Goal: Task Accomplishment & Management: Use online tool/utility

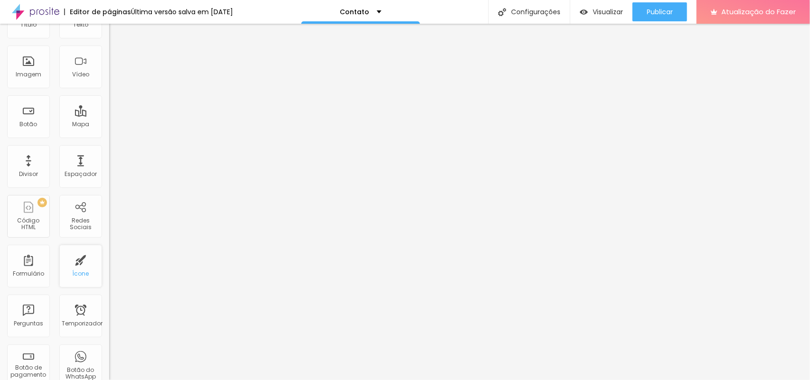
scroll to position [119, 0]
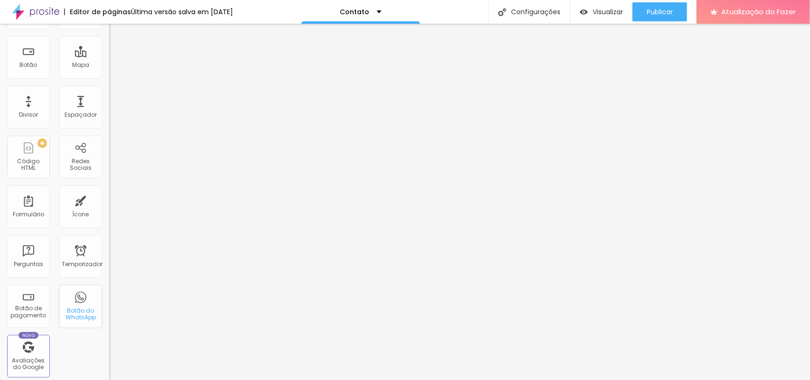
click at [76, 313] on font "Botão do WhatsApp" at bounding box center [80, 313] width 30 height 15
click at [76, 316] on font "Botão do WhatsApp" at bounding box center [80, 313] width 30 height 15
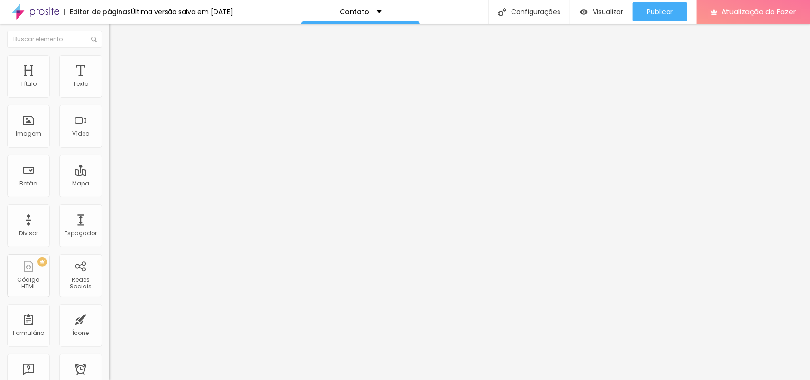
drag, startPoint x: 55, startPoint y: 110, endPoint x: 0, endPoint y: 107, distance: 54.6
click at [109, 107] on div "Endereço [GEOGRAPHIC_DATA] [GEOGRAPHIC_DATA] 15 Ampliação" at bounding box center [163, 169] width 109 height 190
type input "av dos cardeais 562"
click at [109, 171] on div "Editar nulo Conteúdo Estilo Avançado Endereço av dos cardeais 562 Alinhamento 1…" at bounding box center [163, 202] width 109 height 356
click at [109, 129] on img at bounding box center [112, 125] width 7 height 7
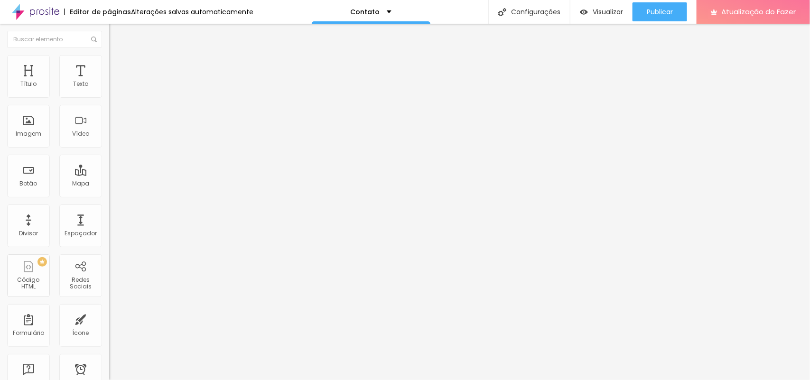
click at [109, 127] on div at bounding box center [163, 118] width 109 height 23
click at [109, 121] on img at bounding box center [112, 117] width 7 height 7
type input "16"
type input "17"
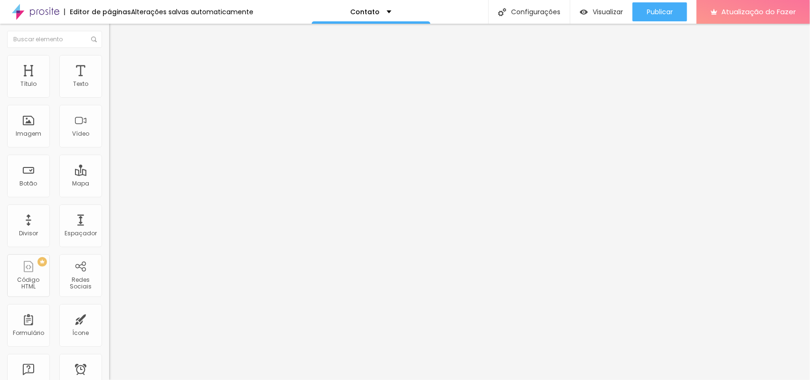
type input "17"
type input "16"
click at [109, 240] on input "range" at bounding box center [139, 244] width 61 height 8
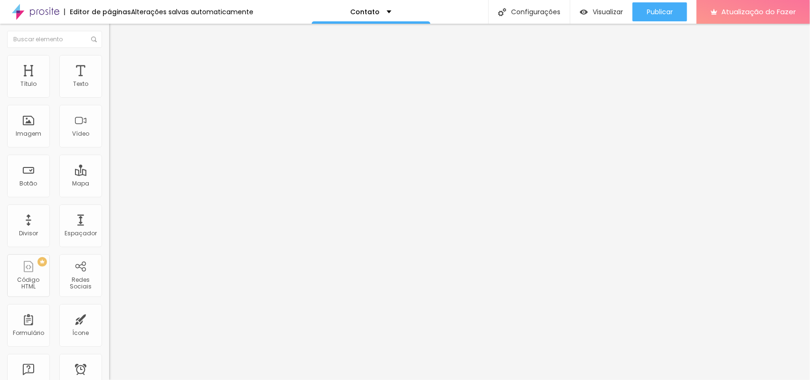
click at [109, 89] on input "av dos cardeais 562" at bounding box center [166, 84] width 114 height 9
type input "av dos cardeais 562"
click at [109, 195] on div "Editar nulo Conteúdo Estilo Avançado Endereço av dos cardeais 562 Alinhamento 1…" at bounding box center [163, 202] width 109 height 356
click at [109, 55] on img at bounding box center [113, 59] width 9 height 9
type input "95"
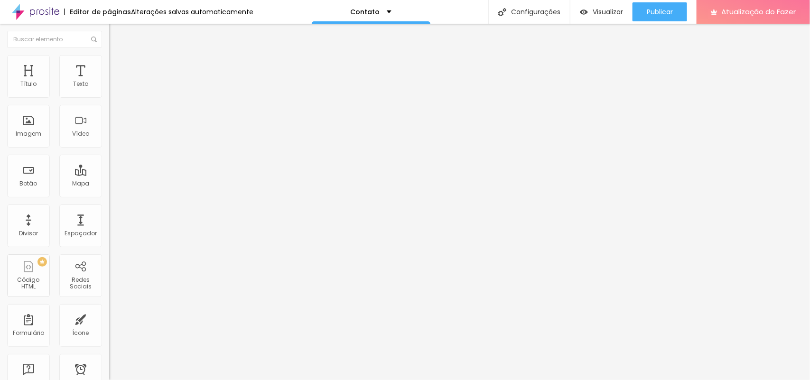
type input "95"
type input "90"
type input "85"
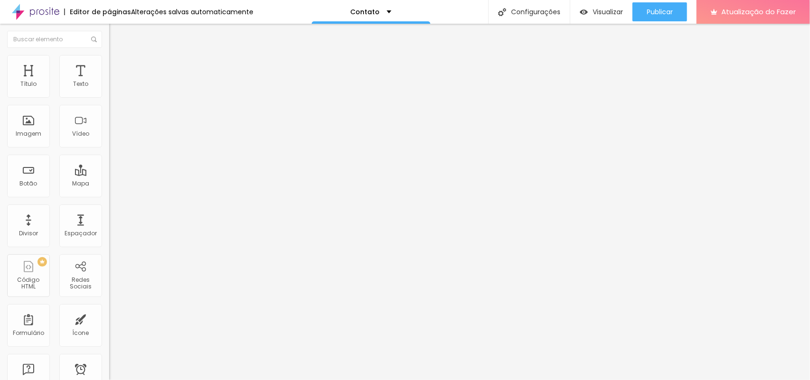
type input "80"
type input "75"
type input "70"
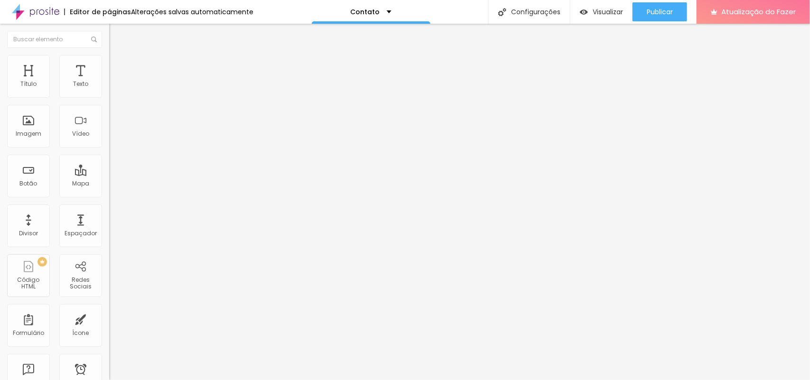
type input "70"
type input "65"
type input "55"
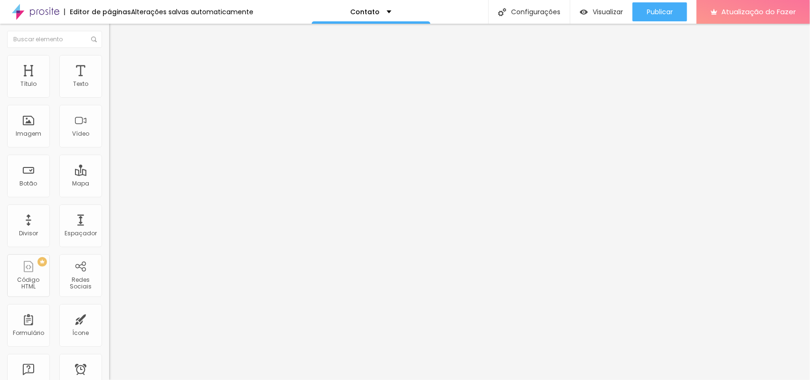
type input "50"
type input "55"
type input "60"
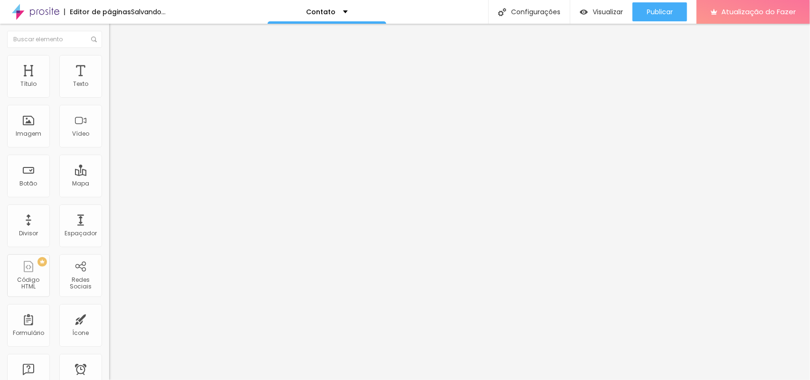
type input "60"
type input "65"
type input "70"
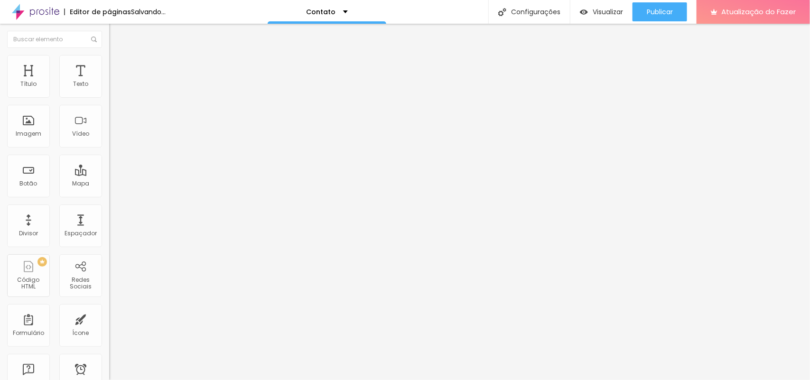
type input "75"
type input "80"
type input "85"
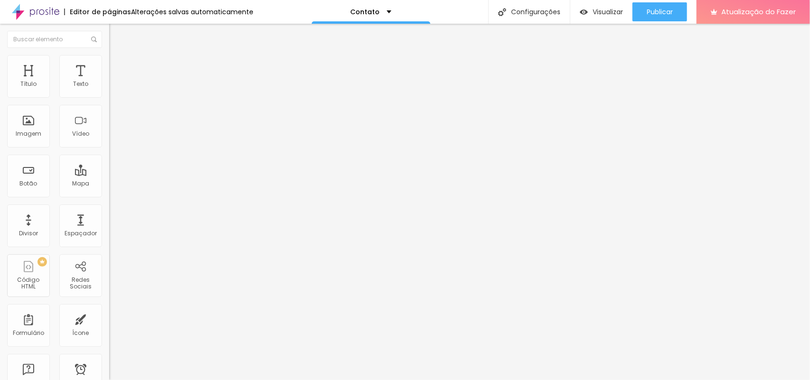
type input "85"
type input "90"
type input "95"
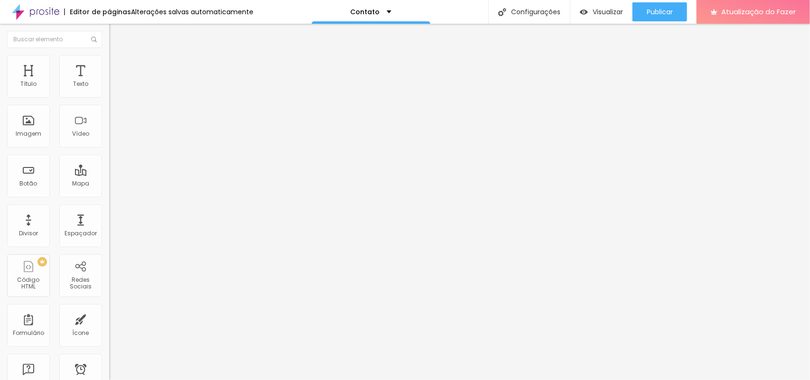
type input "100"
drag, startPoint x: 98, startPoint y: 101, endPoint x: 112, endPoint y: 99, distance: 14.8
click at [112, 97] on input "range" at bounding box center [139, 94] width 61 height 8
type input "355"
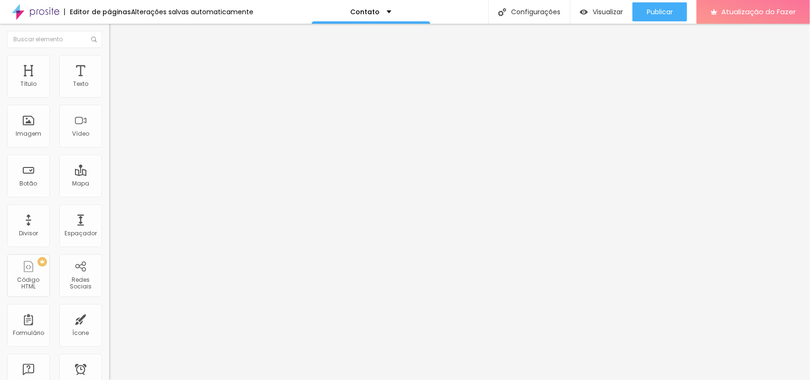
type input "355"
type input "379"
type input "389"
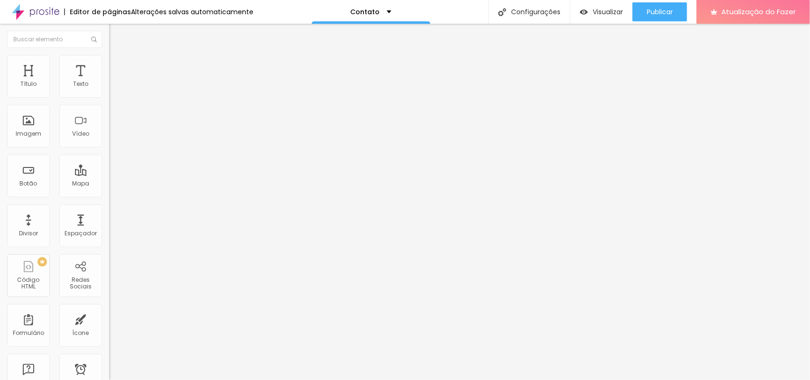
type input "393"
type input "412"
type input "417"
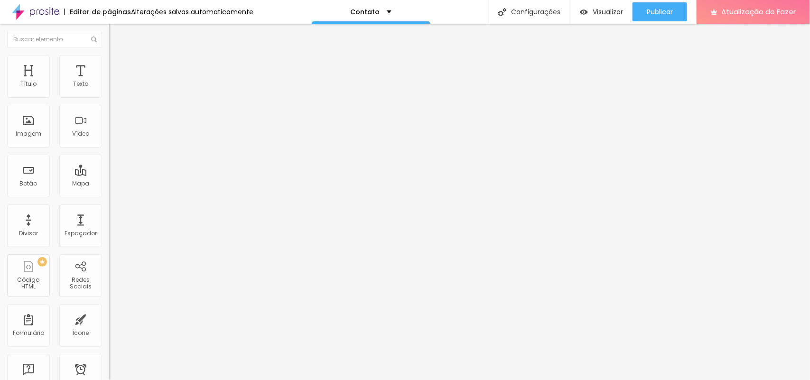
type input "417"
type input "426"
type input "431"
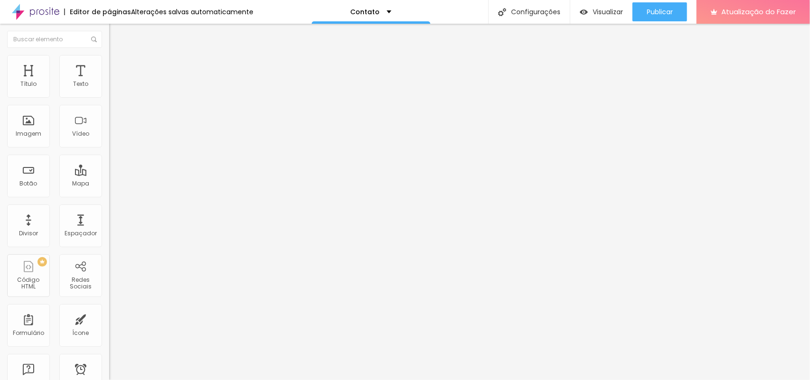
type input "436"
type input "441"
type input "445"
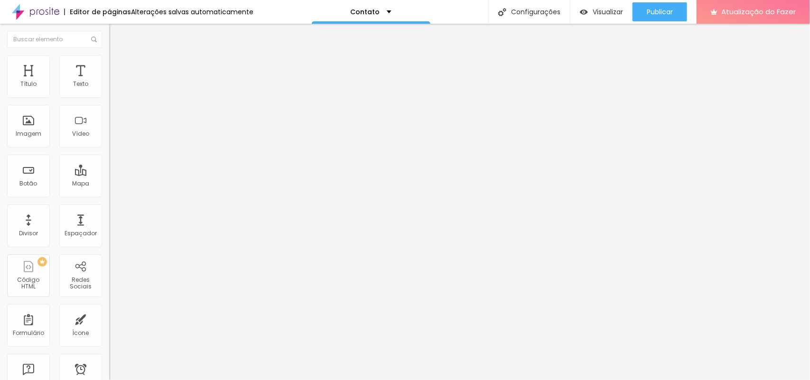
type input "445"
type input "450"
type input "455"
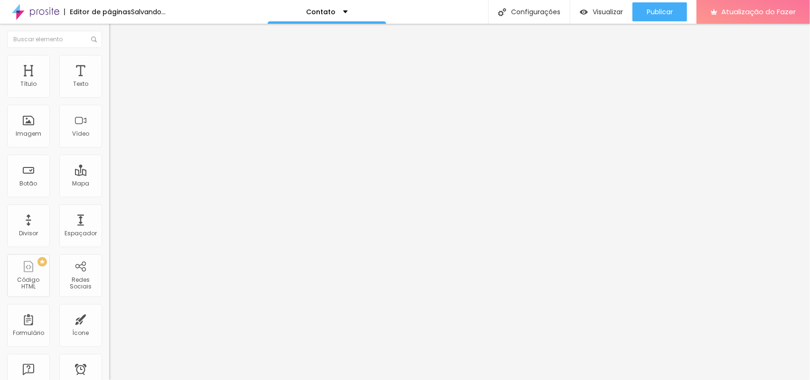
type input "459"
type input "464"
type input "469"
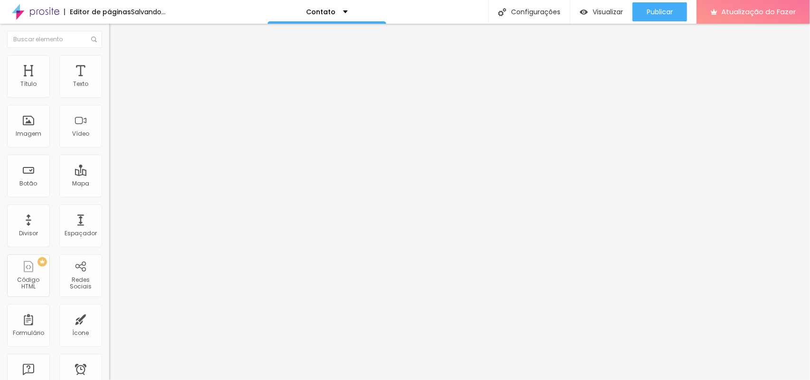
type input "469"
type input "474"
type input "483"
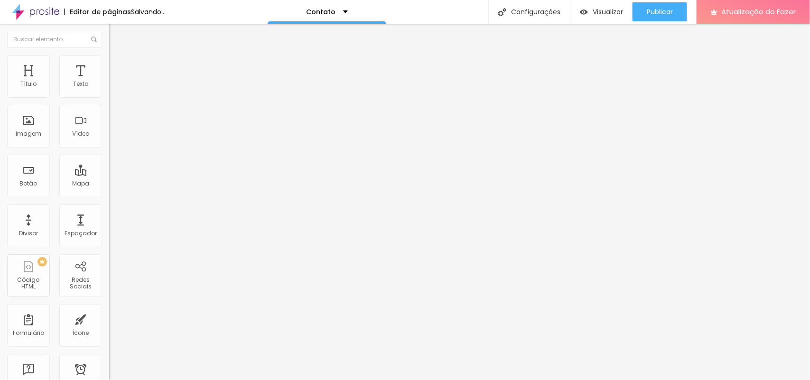
type input "488"
type input "516"
type input "559"
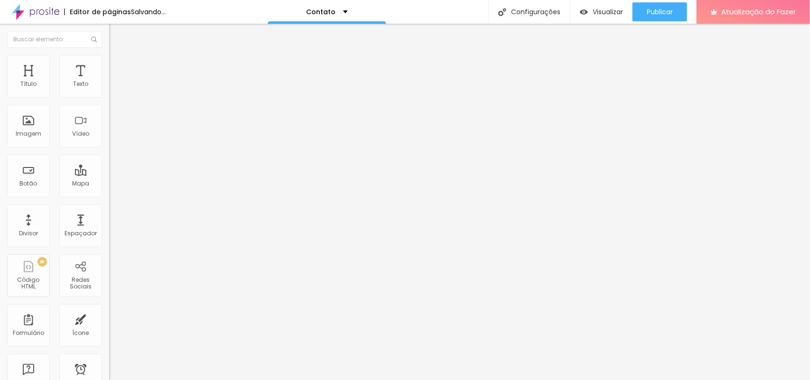
type input "559"
type input "564"
type input "573"
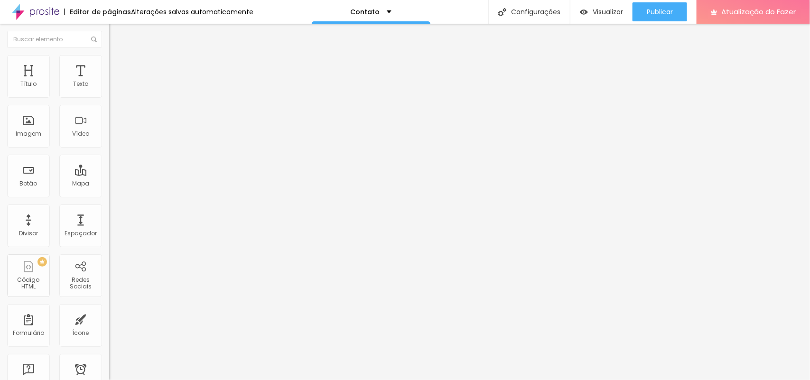
type input "582"
type input "601"
type input "630"
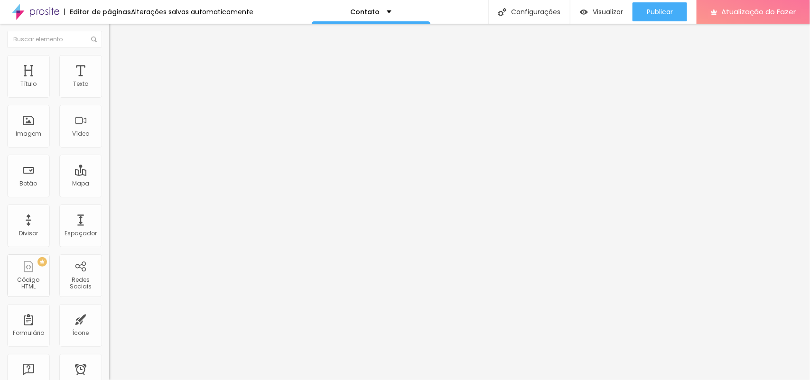
type input "630"
type input "658"
type input "734"
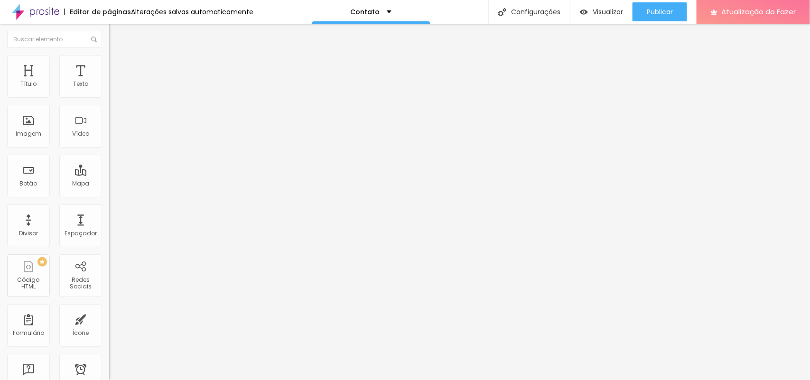
type input "772"
type input "776"
type input "781"
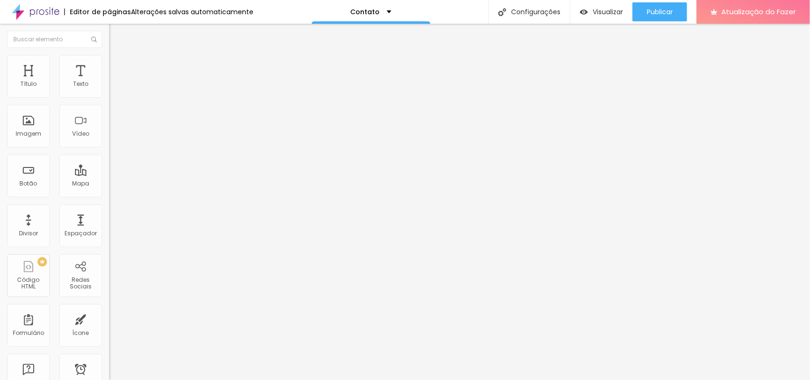
type input "781"
type input "791"
type input "795"
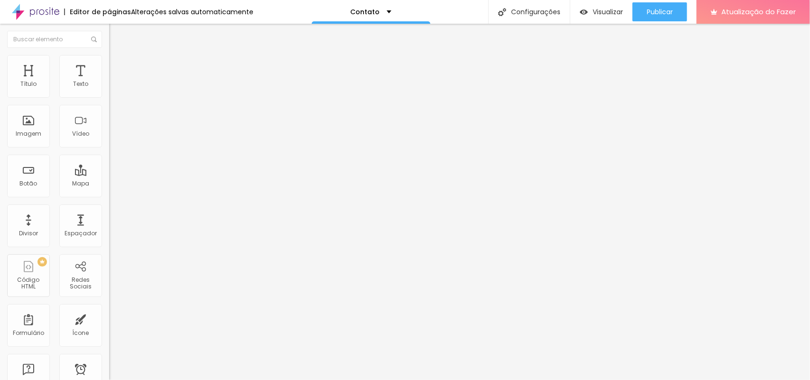
type input "800"
type input "786"
type input "767"
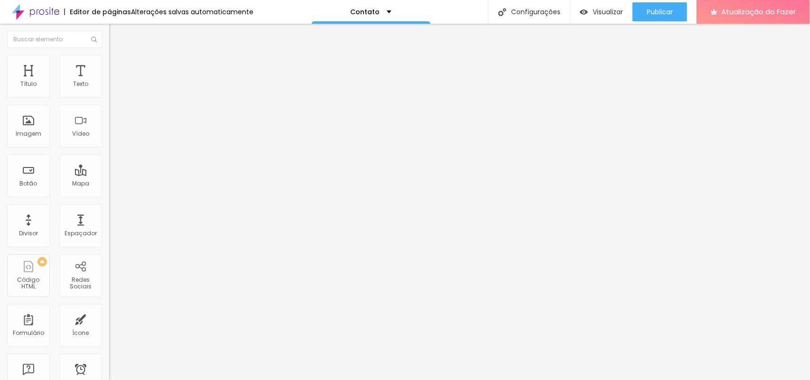
type input "767"
type input "757"
type input "753"
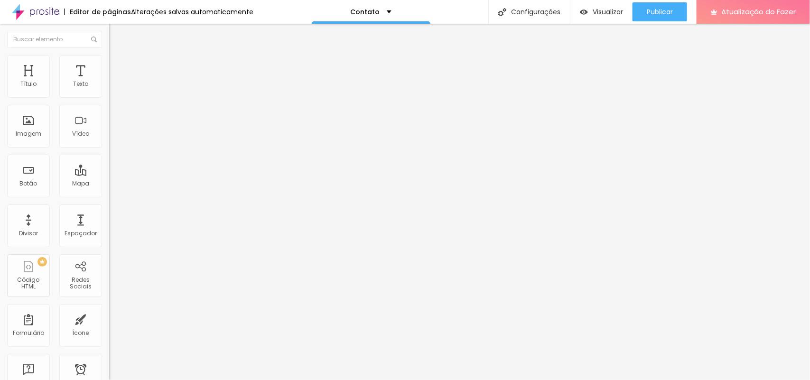
type input "748"
type input "739"
type input "729"
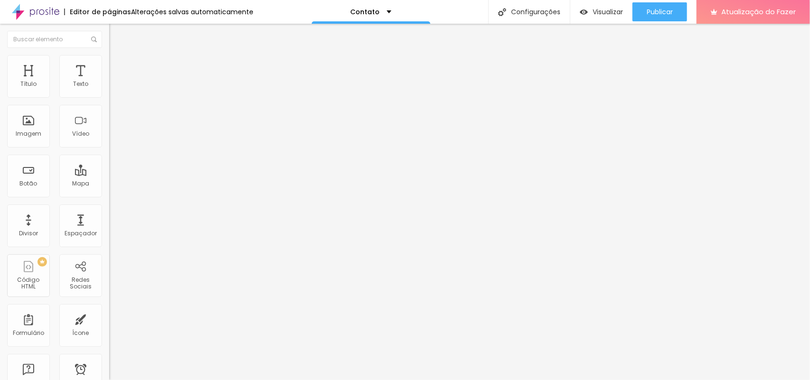
type input "729"
type input "715"
type input "705"
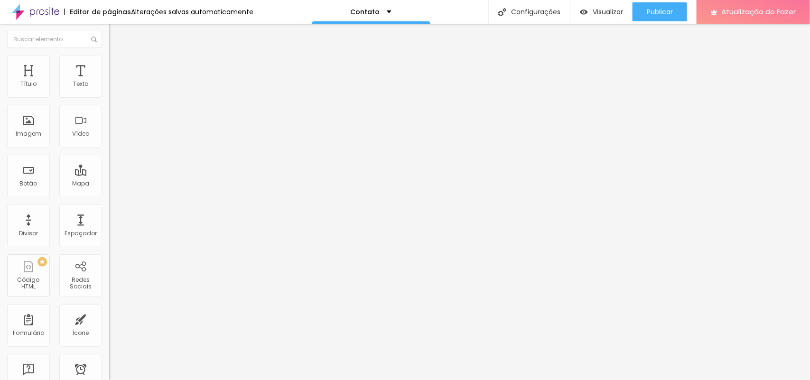
type input "682"
type input "677"
type input "663"
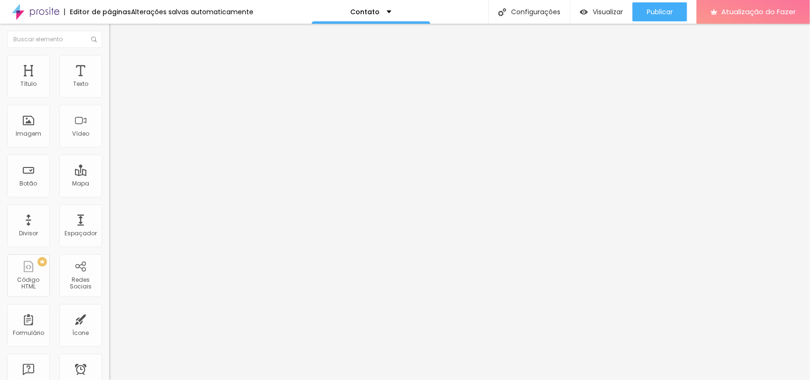
type input "663"
type input "658"
type input "649"
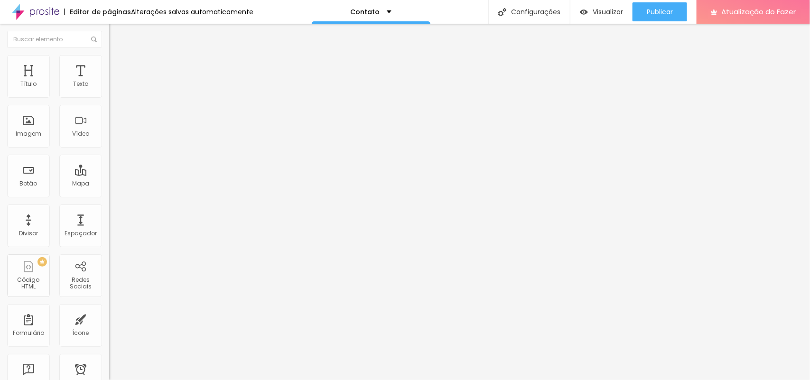
type input "644"
type input "634"
type input "630"
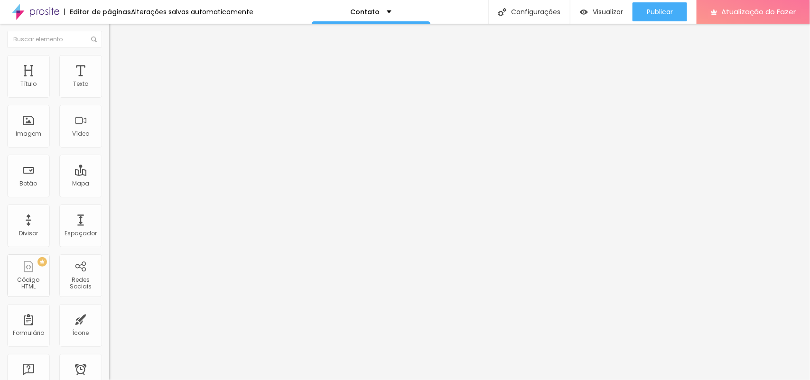
type input "630"
type input "625"
type input "616"
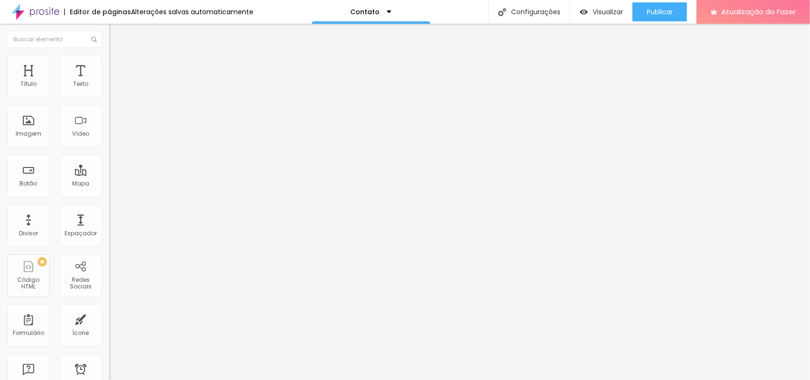
type input "611"
type input "597"
type input "587"
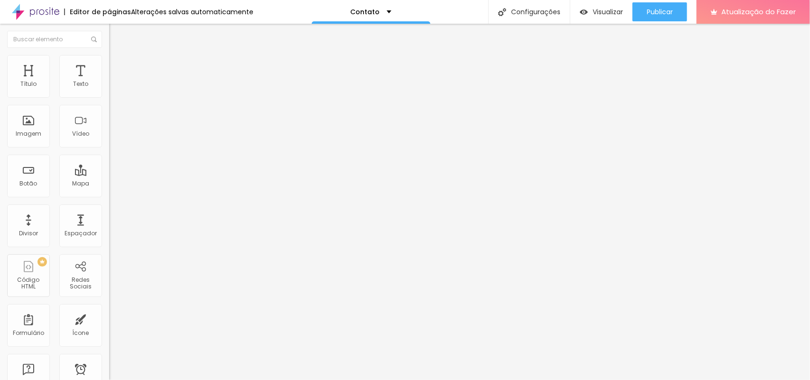
type input "587"
type input "559"
type input "540"
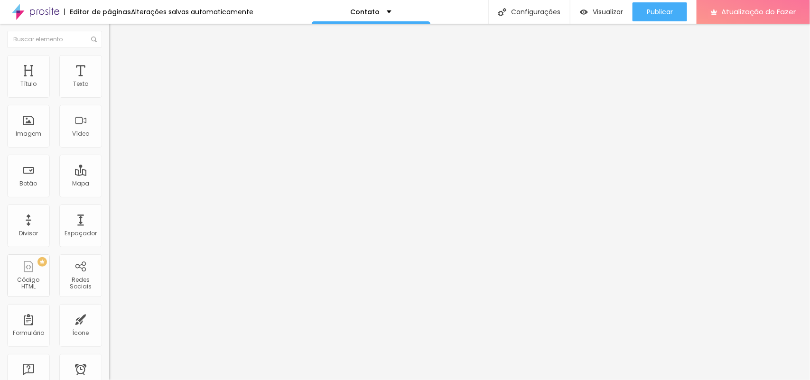
type input "511"
type input "493"
type input "478"
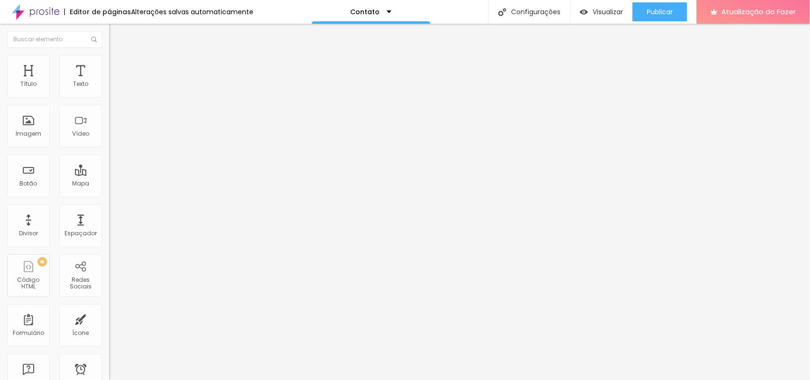
type input "478"
type input "441"
type input "422"
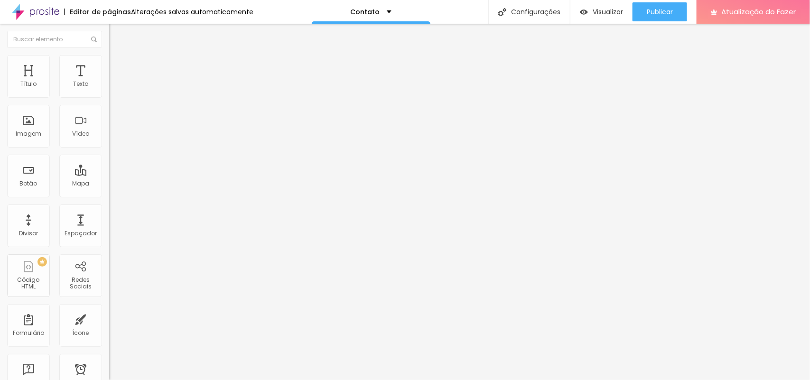
type input "389"
type input "374"
type input "336"
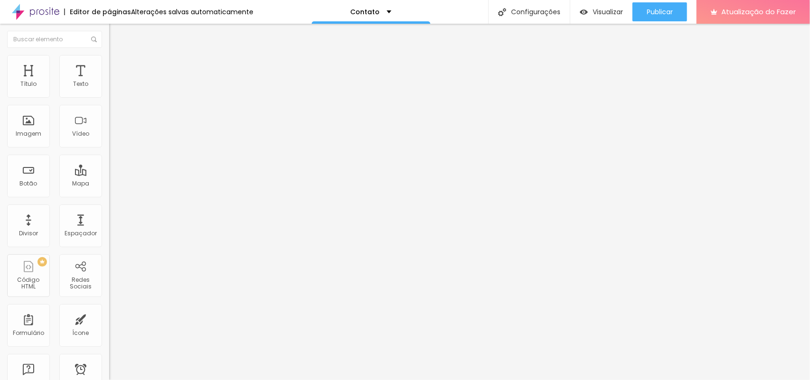
type input "336"
type input "322"
type input "299"
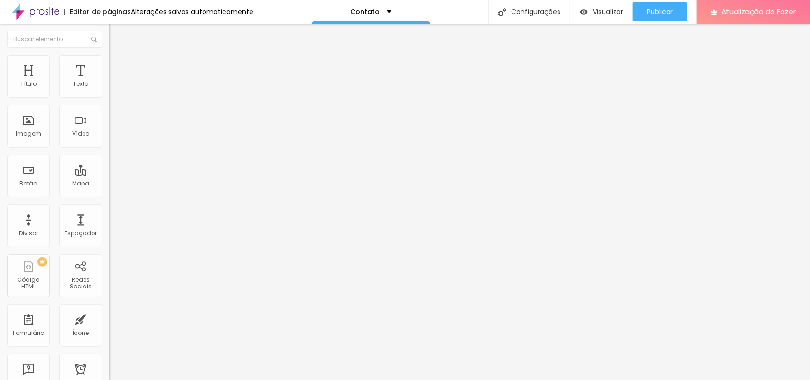
type input "284"
type input "280"
type input "270"
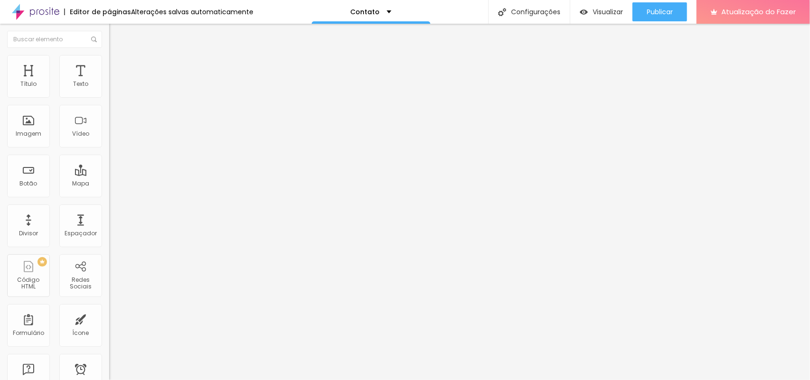
type input "270"
type input "266"
type input "256"
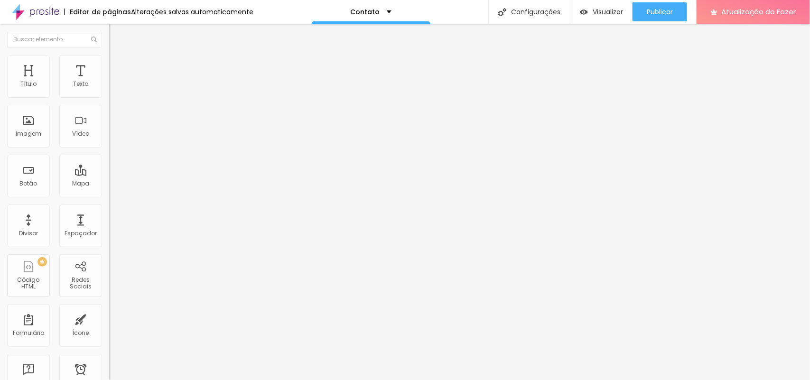
type input "251"
type input "247"
type input "237"
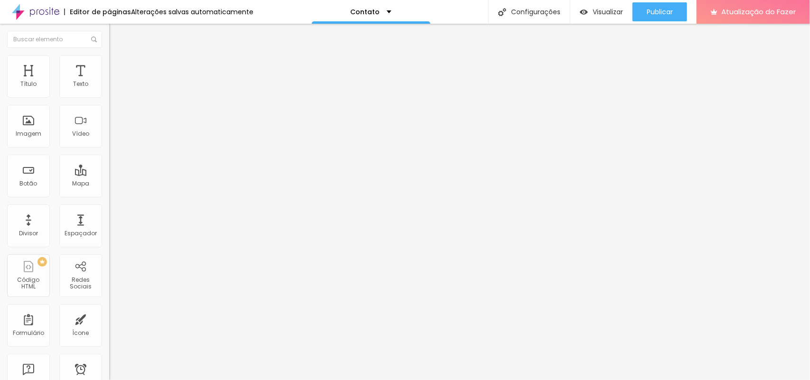
type input "237"
type input "204"
drag, startPoint x: 39, startPoint y: 127, endPoint x: 45, endPoint y: 136, distance: 10.9
click at [109, 121] on input "range" at bounding box center [139, 118] width 61 height 8
click at [109, 54] on img at bounding box center [113, 50] width 9 height 9
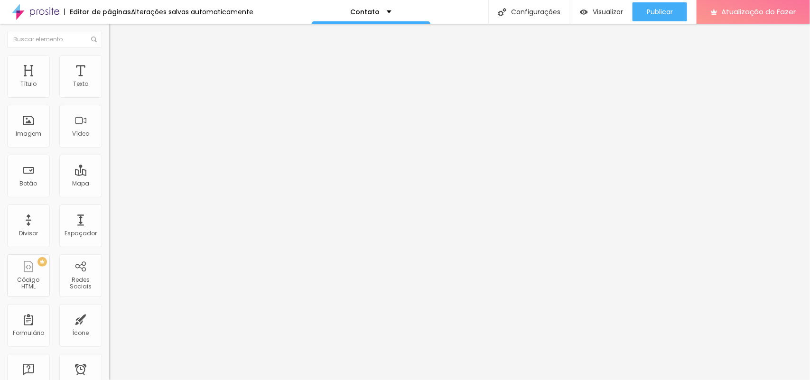
drag, startPoint x: 58, startPoint y: 148, endPoint x: 43, endPoint y: 145, distance: 15.1
click at [109, 240] on input "range" at bounding box center [139, 244] width 61 height 8
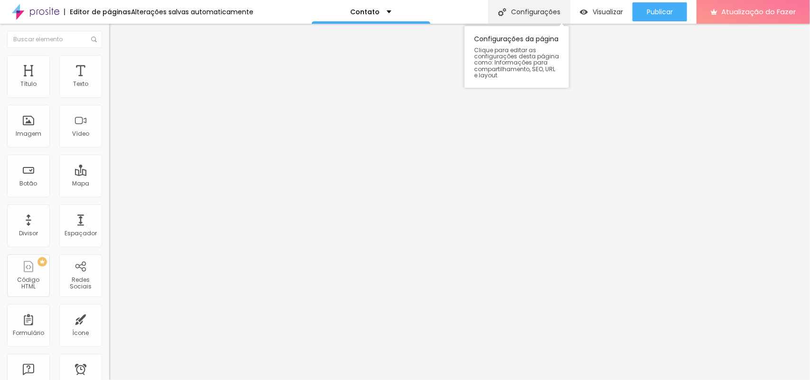
click at [534, 12] on font "Configurações" at bounding box center [535, 11] width 49 height 9
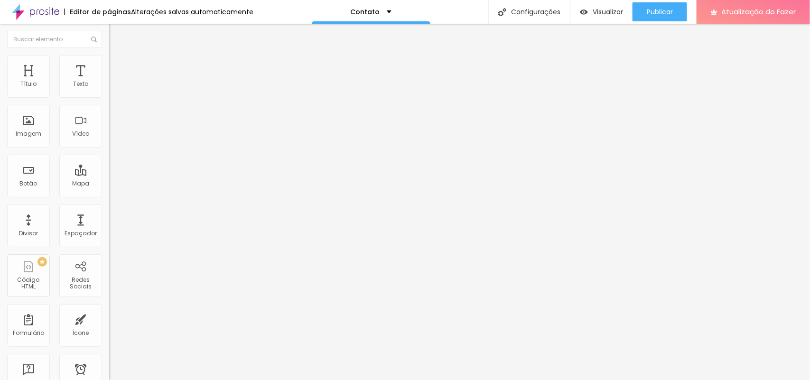
click at [109, 61] on img at bounding box center [113, 59] width 9 height 9
click at [116, 34] on img "button" at bounding box center [120, 35] width 8 height 8
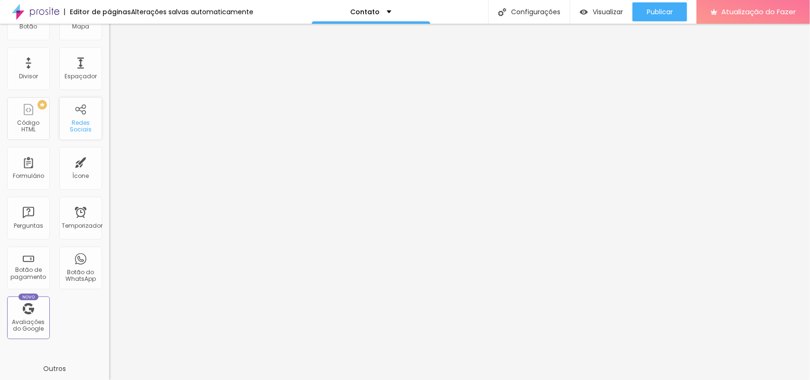
scroll to position [178, 0]
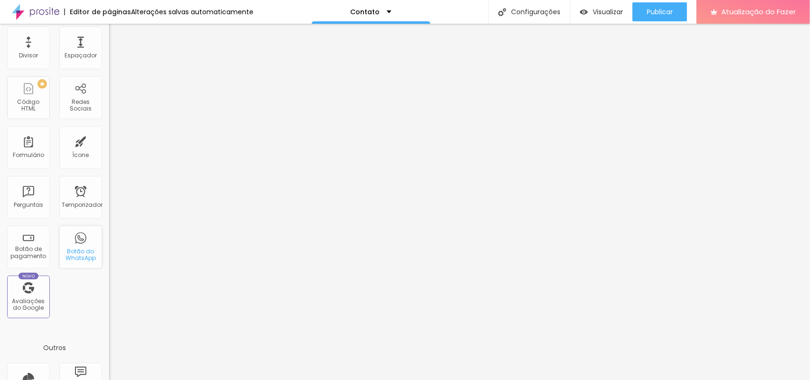
click at [68, 262] on div "Botão do WhatsApp" at bounding box center [80, 247] width 43 height 43
click at [84, 242] on div "Botão do WhatsApp" at bounding box center [80, 247] width 43 height 43
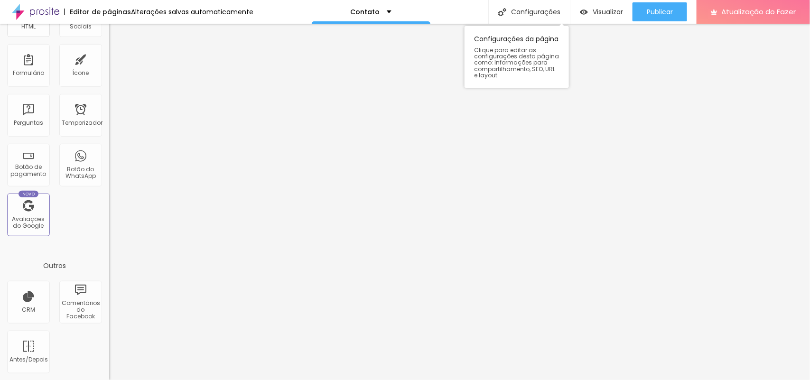
scroll to position [0, 0]
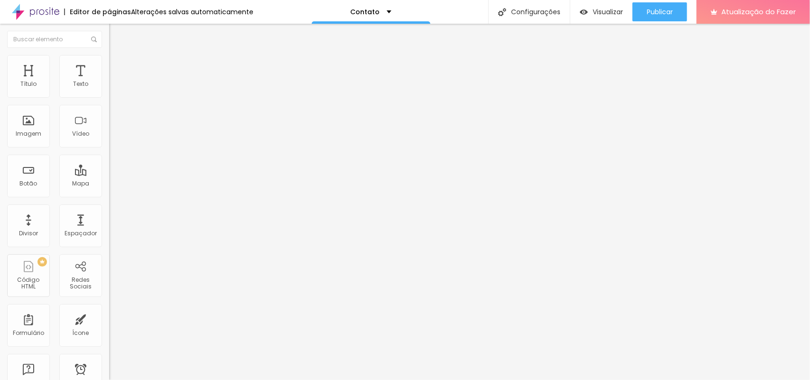
drag, startPoint x: 70, startPoint y: 166, endPoint x: 32, endPoint y: 170, distance: 38.1
click at [109, 320] on textarea "Olá, cheguei até você pela página {page_title} e gostaria de mais informações" at bounding box center [162, 328] width 107 height 16
drag, startPoint x: 37, startPoint y: 168, endPoint x: 72, endPoint y: 168, distance: 35.1
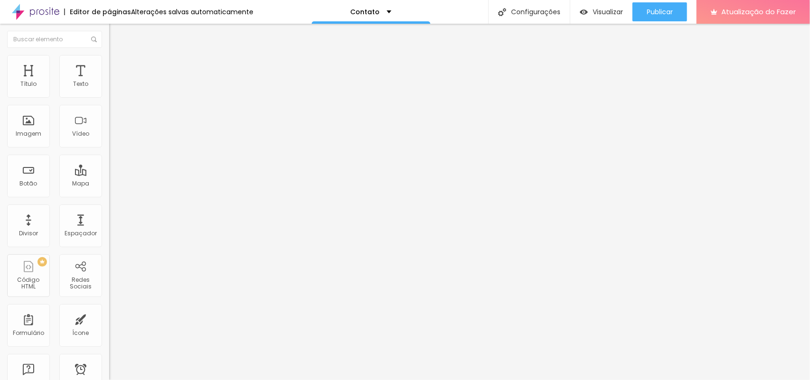
click at [109, 320] on textarea "Olá, cheguei até você pela página {page_title} e gostaria de mais informações" at bounding box center [162, 328] width 107 height 16
click at [109, 314] on div "Editar nulo Conteúdo Estilo Avançado Número do WhatsApp * + 55 Texto do botão C…" at bounding box center [163, 202] width 109 height 356
click at [109, 320] on textarea "Olá, cheguei até você pelo seu site e gostaria de mais informações" at bounding box center [162, 328] width 107 height 16
click at [109, 89] on input "text" at bounding box center [166, 84] width 114 height 9
drag, startPoint x: 88, startPoint y: 131, endPoint x: 0, endPoint y: 134, distance: 87.8
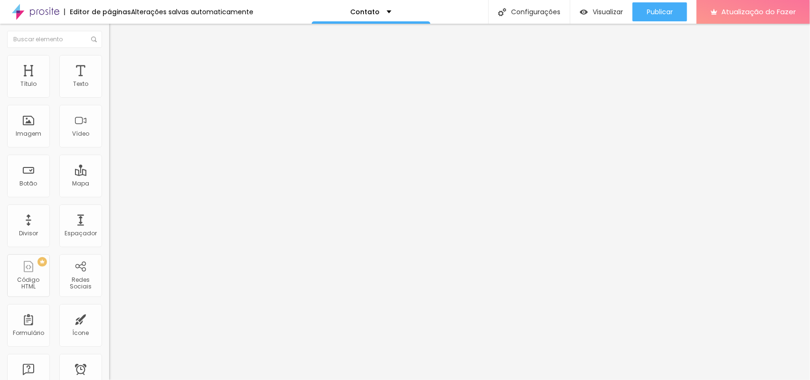
click at [109, 134] on div "Número do WhatsApp * [PHONE_NUMBER] + 55 Texto do botão Conversar no WhatsApp M…" at bounding box center [163, 232] width 109 height 316
click at [109, 293] on input "Vamos conversar" at bounding box center [166, 297] width 114 height 9
paste input "?"
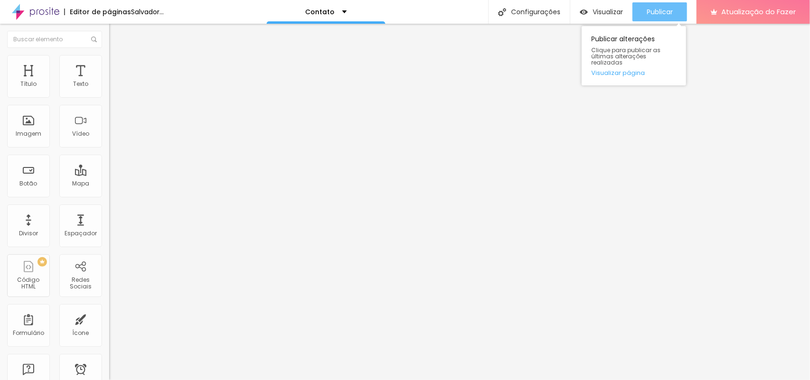
click at [661, 16] on font "Publicar" at bounding box center [659, 11] width 26 height 9
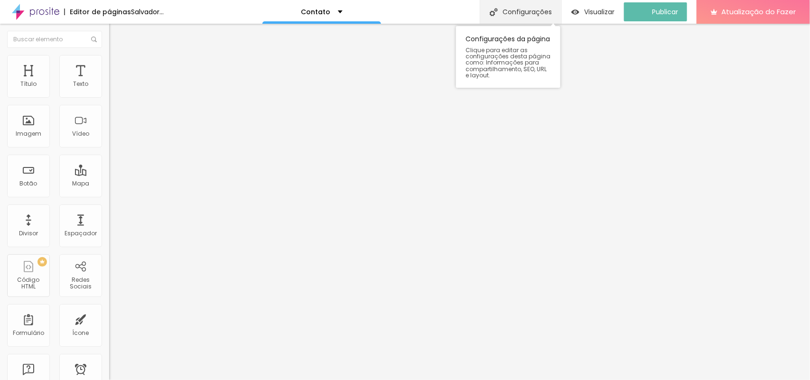
click at [544, 13] on font "Configurações" at bounding box center [526, 11] width 49 height 9
